Goal: Task Accomplishment & Management: Manage account settings

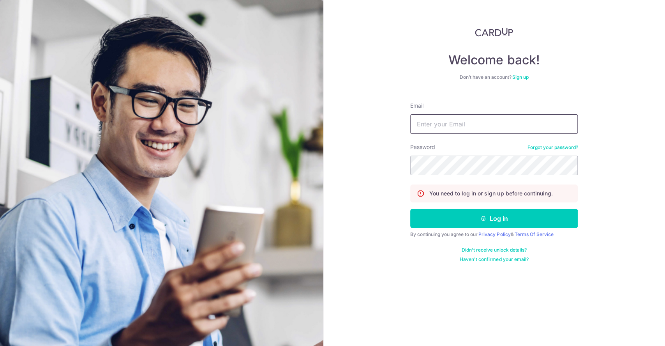
click at [437, 116] on input "Email" at bounding box center [494, 123] width 168 height 19
type input "skylaray92@gmail.com"
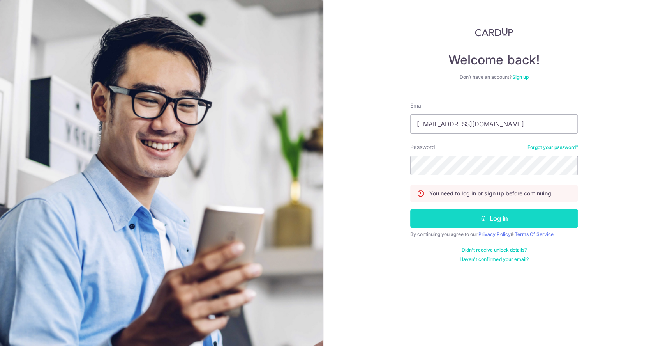
click at [435, 217] on button "Log in" at bounding box center [494, 218] width 168 height 19
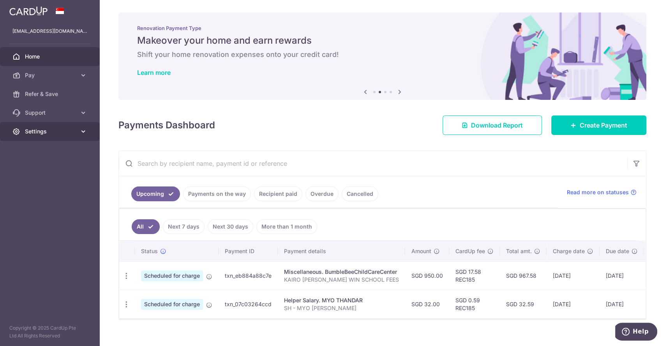
click at [58, 128] on span "Settings" at bounding box center [50, 131] width 51 height 8
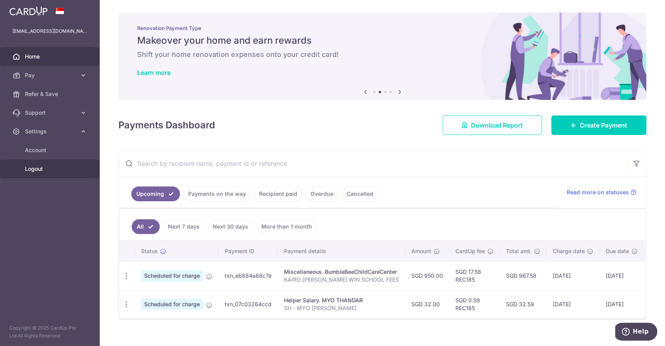
click at [36, 173] on link "Logout" at bounding box center [50, 168] width 100 height 19
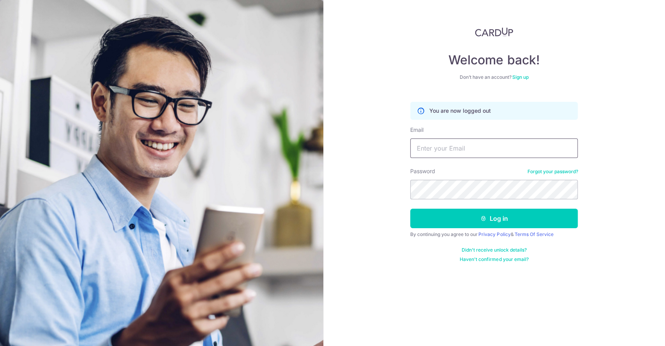
click at [458, 151] on input "Email" at bounding box center [494, 147] width 168 height 19
type input "aung.redstar@gmail.com"
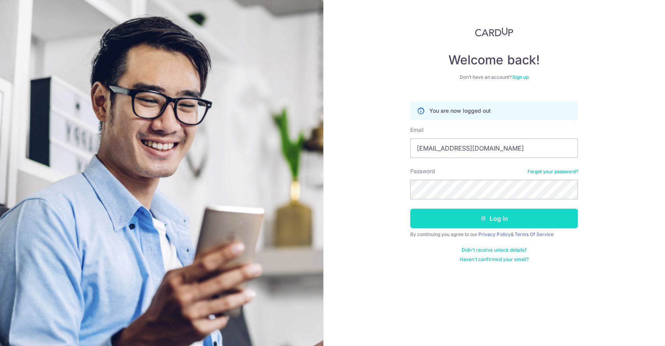
click at [479, 223] on button "Log in" at bounding box center [494, 218] width 168 height 19
